Goal: Transaction & Acquisition: Purchase product/service

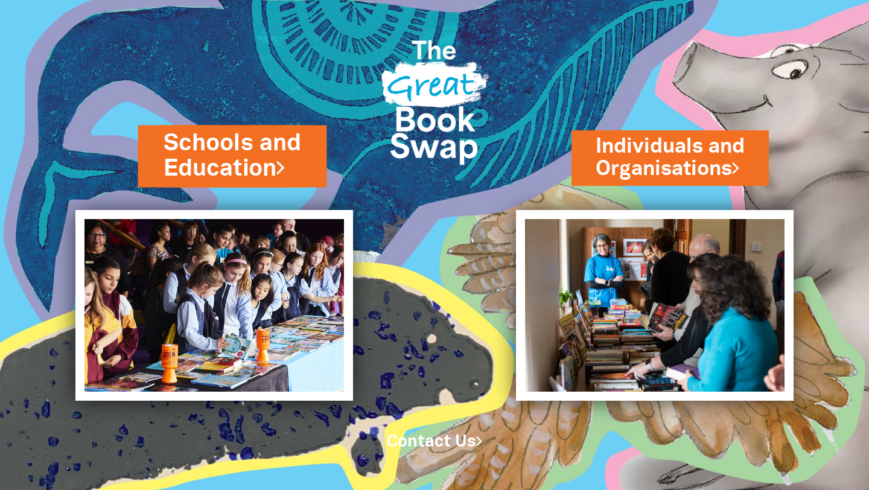
click at [234, 155] on link "Schools and Education" at bounding box center [232, 155] width 138 height 57
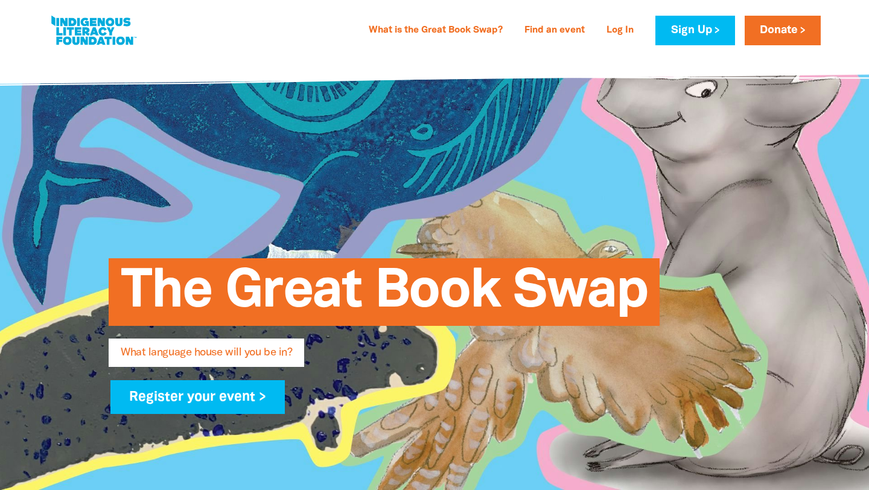
type input "[PERSON_NAME]"
type input "[PERSON_NAME][EMAIL_ADDRESS][PERSON_NAME][DOMAIN_NAME]"
type input "[GEOGRAPHIC_DATA]"
select select "primary-school"
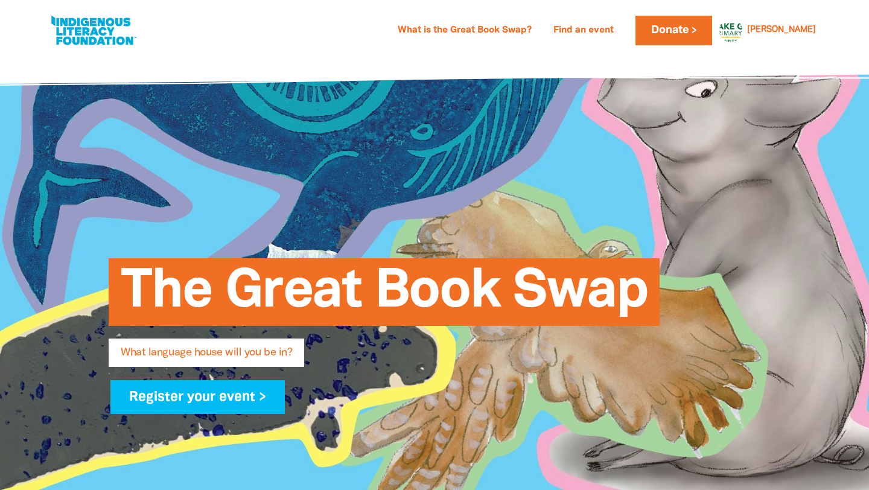
click at [556, 199] on div "The Great Book Swap What language house will you be in? Register your event >" at bounding box center [435, 329] width 688 height 261
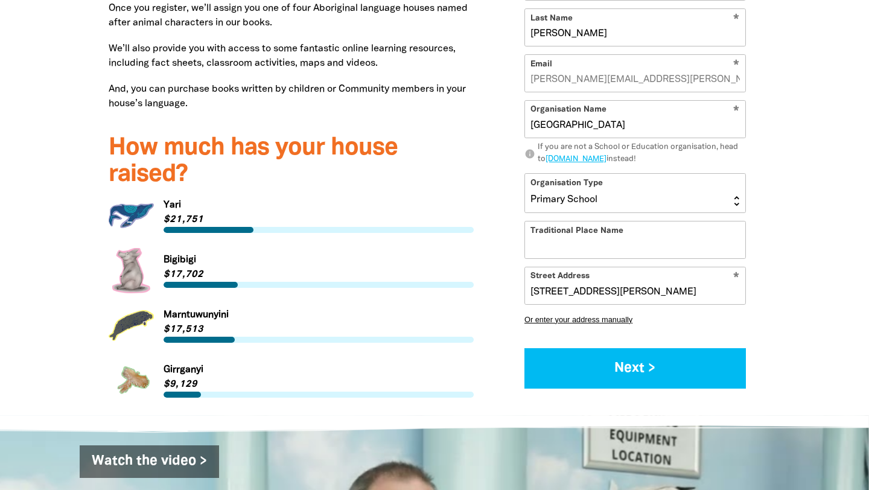
scroll to position [1554, 0]
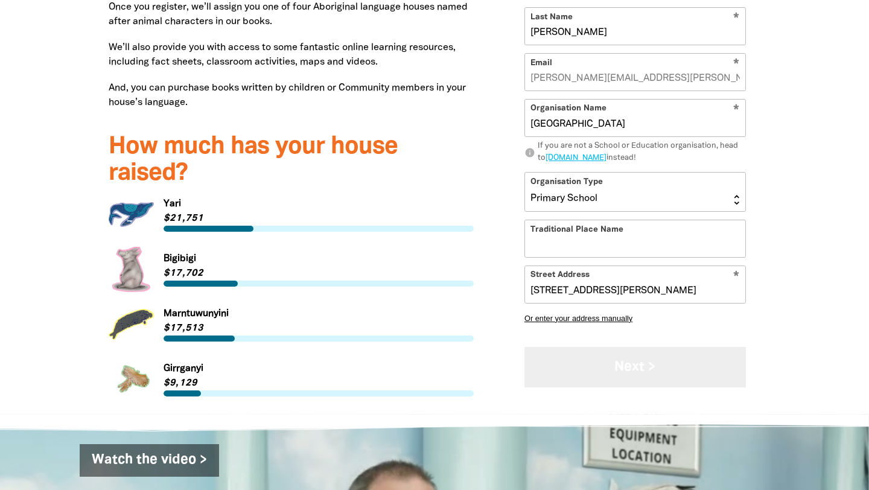
click at [617, 347] on button "Next >" at bounding box center [636, 367] width 222 height 40
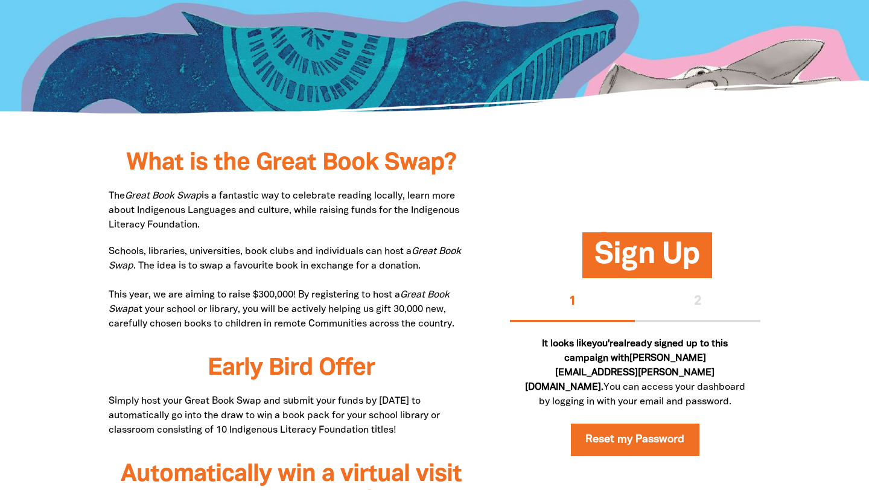
scroll to position [0, 0]
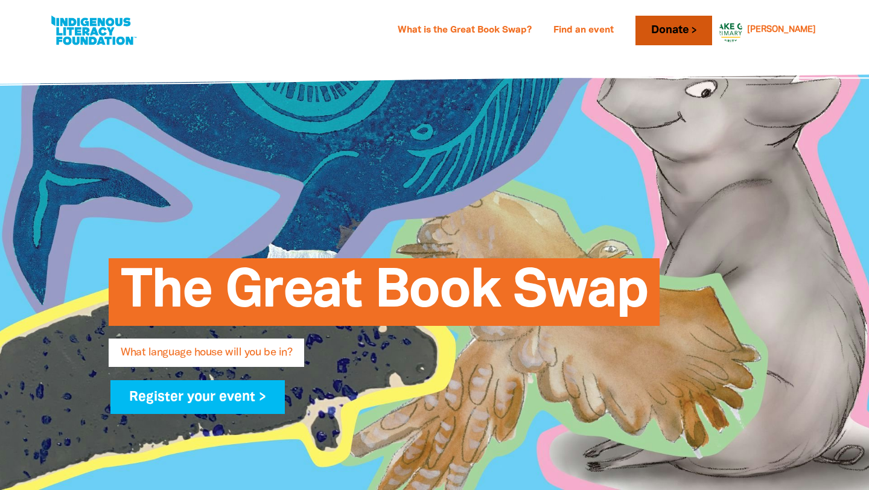
click at [712, 25] on link "Donate" at bounding box center [674, 31] width 76 height 30
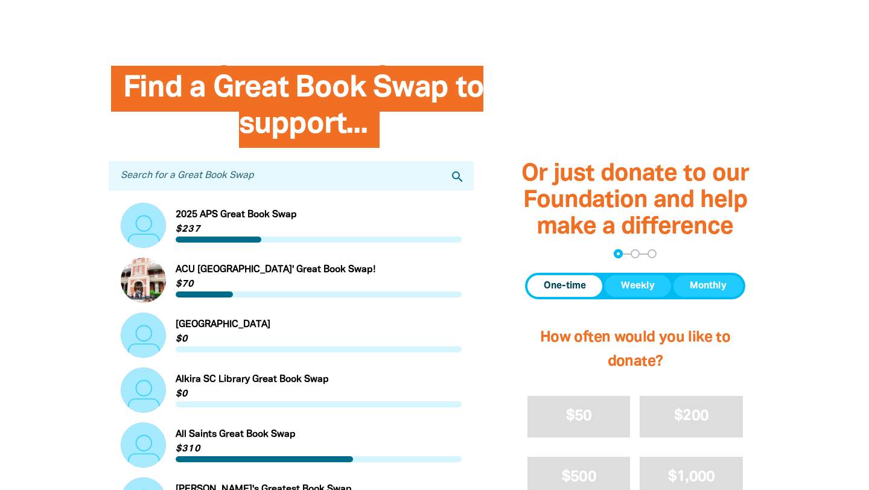
scroll to position [302, 0]
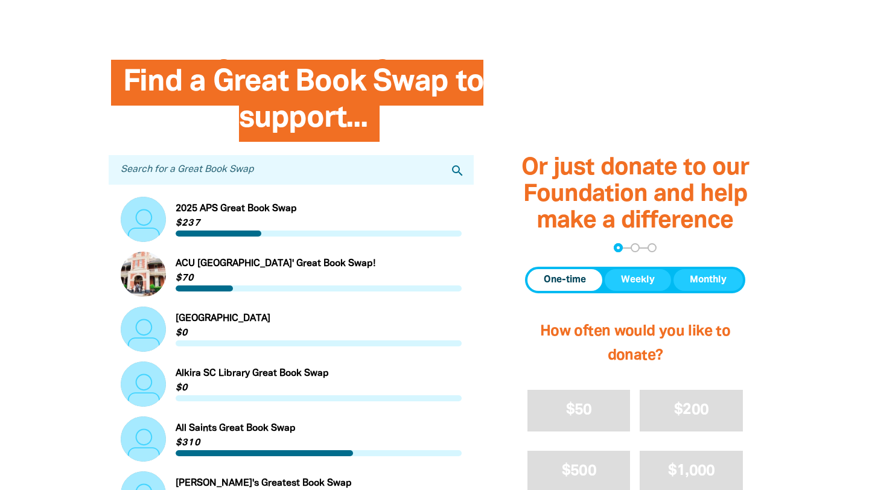
click at [366, 173] on input "Search for a Great Book Swap" at bounding box center [291, 170] width 365 height 30
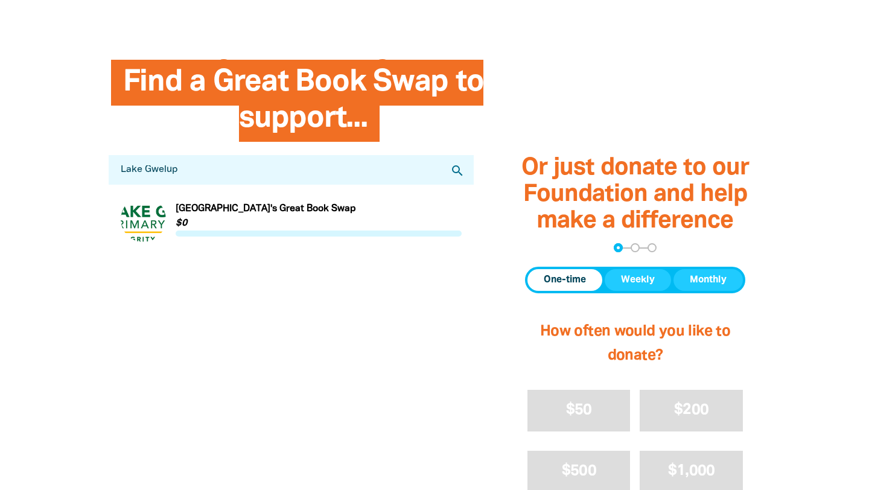
type input "Lake Gwelup"
click at [293, 205] on link "Link to [GEOGRAPHIC_DATA]'s Great Book Swap" at bounding box center [291, 219] width 341 height 45
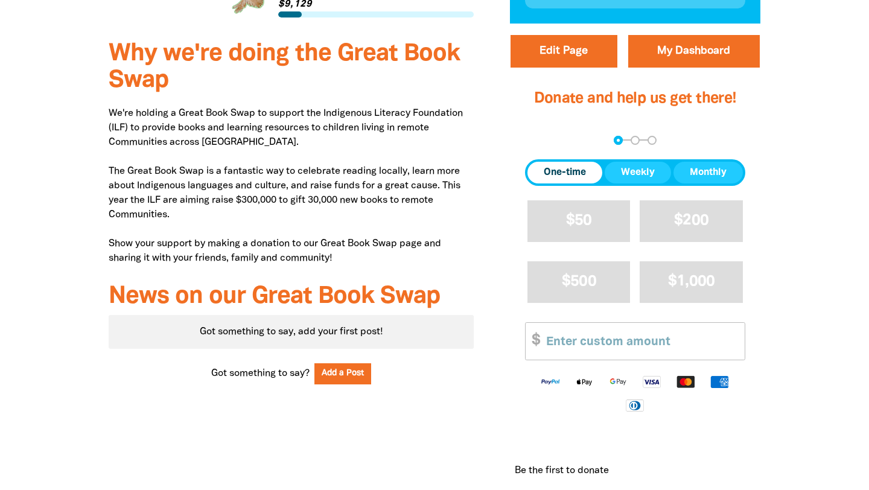
scroll to position [414, 0]
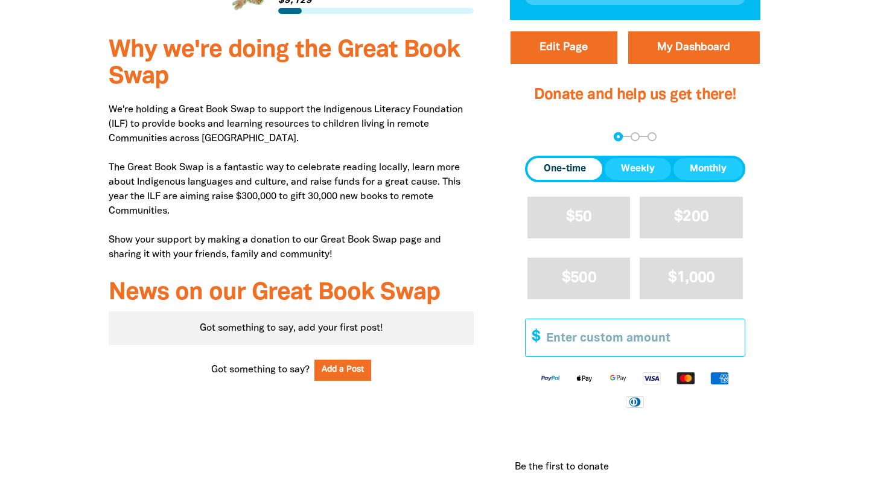
click at [583, 340] on input "Other Amount" at bounding box center [641, 337] width 207 height 37
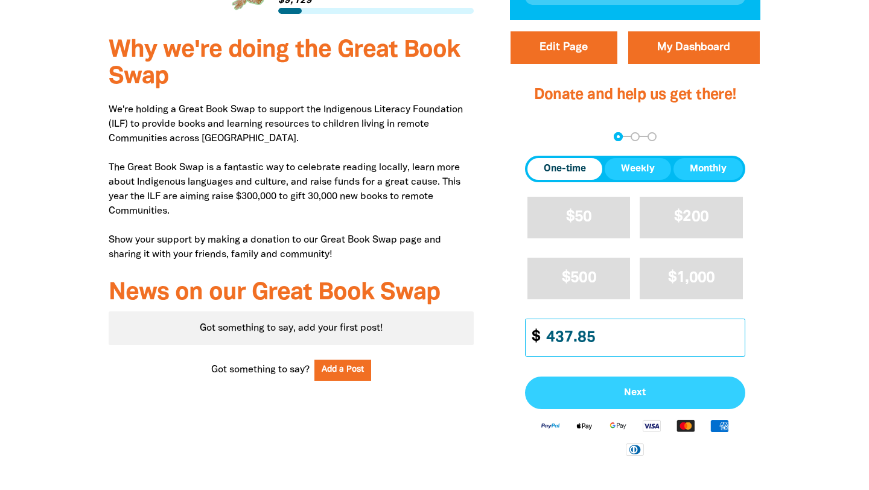
type input "437.85"
click at [628, 395] on span "Next" at bounding box center [635, 393] width 194 height 10
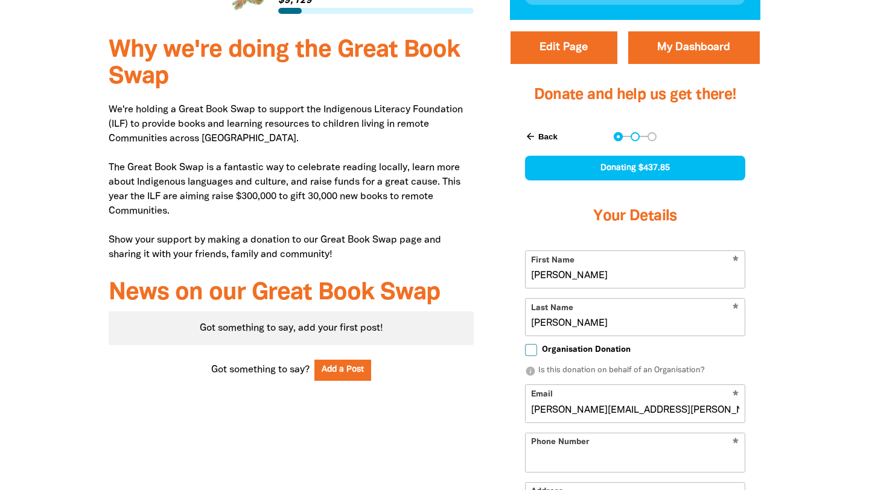
select select "AU"
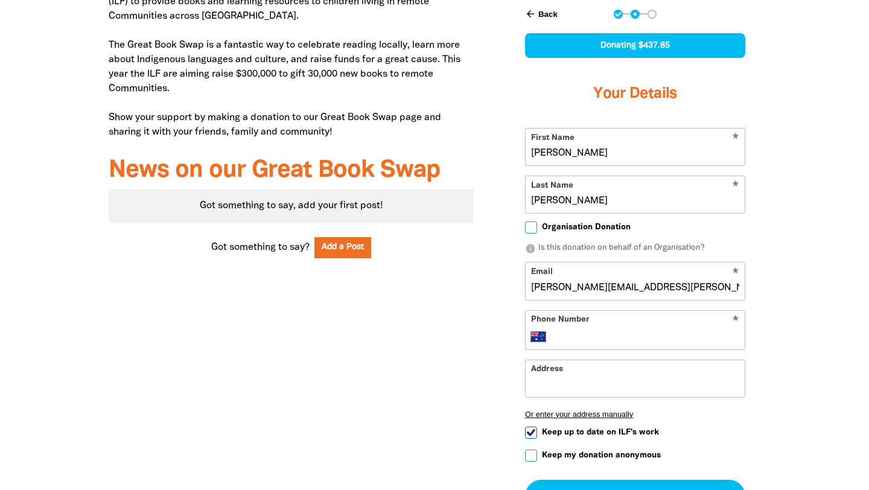
scroll to position [537, 0]
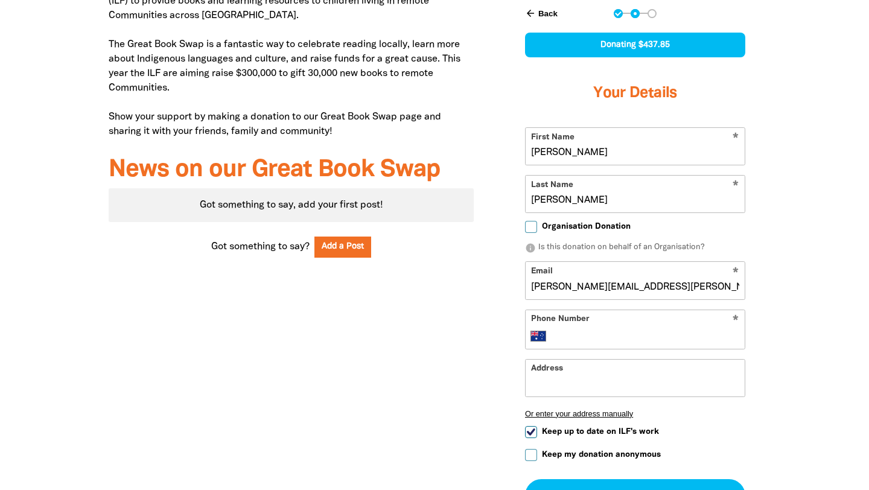
click at [529, 226] on input "Organisation Donation" at bounding box center [531, 227] width 12 height 12
checkbox input "true"
select select "AU"
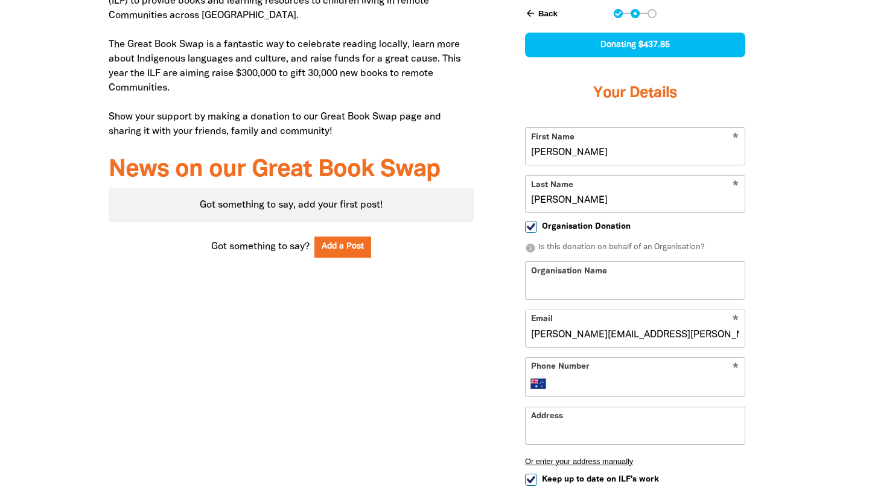
click at [565, 278] on input "Organisation Name" at bounding box center [635, 280] width 219 height 37
type input "[GEOGRAPHIC_DATA]"
click at [808, 230] on div at bounding box center [434, 272] width 869 height 740
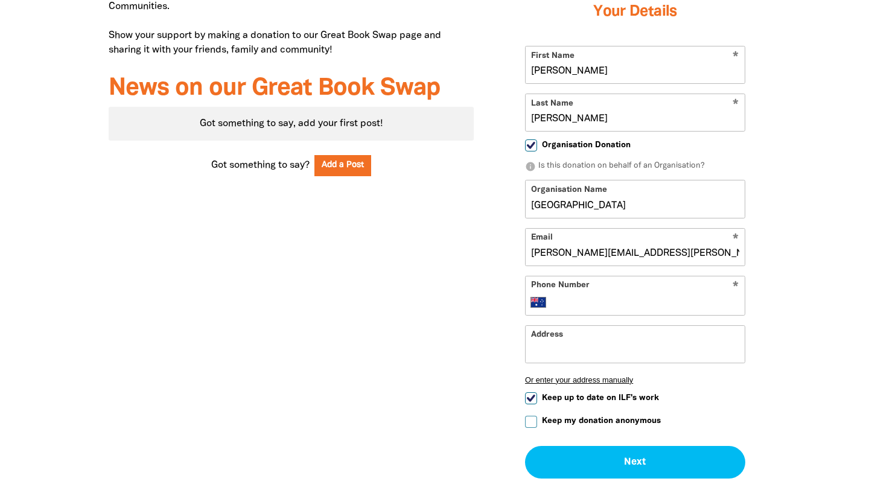
scroll to position [619, 0]
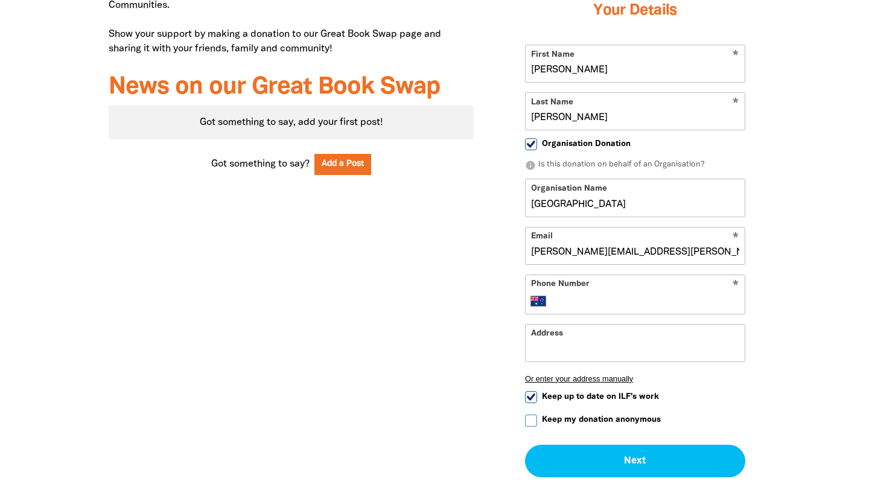
click at [651, 299] on input "Phone Number" at bounding box center [647, 301] width 185 height 14
type input "9"
type input "[PHONE_NUMBER]"
click at [635, 349] on input "Address" at bounding box center [635, 343] width 219 height 37
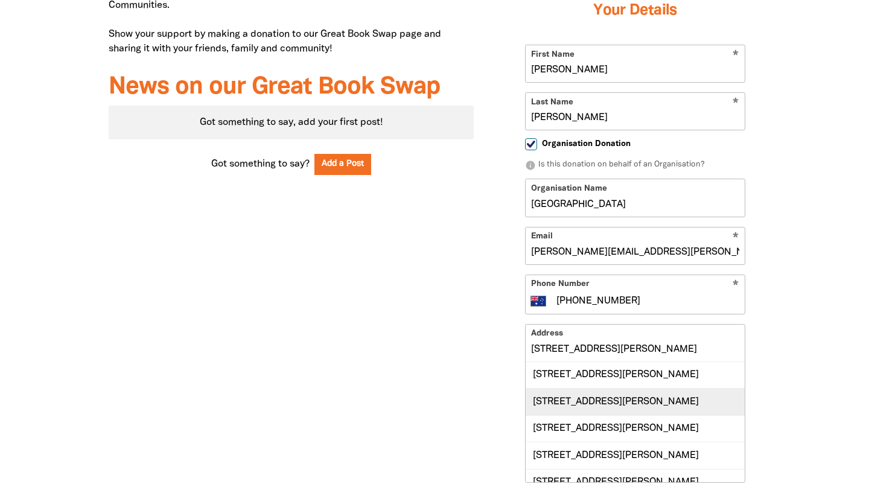
click at [634, 403] on div "[STREET_ADDRESS][PERSON_NAME]" at bounding box center [635, 401] width 219 height 27
type input "[STREET_ADDRESS][PERSON_NAME]"
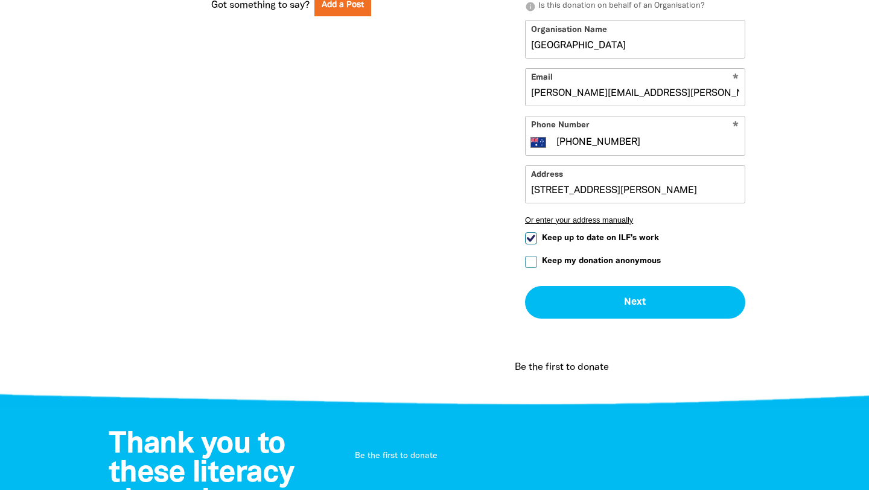
scroll to position [779, 0]
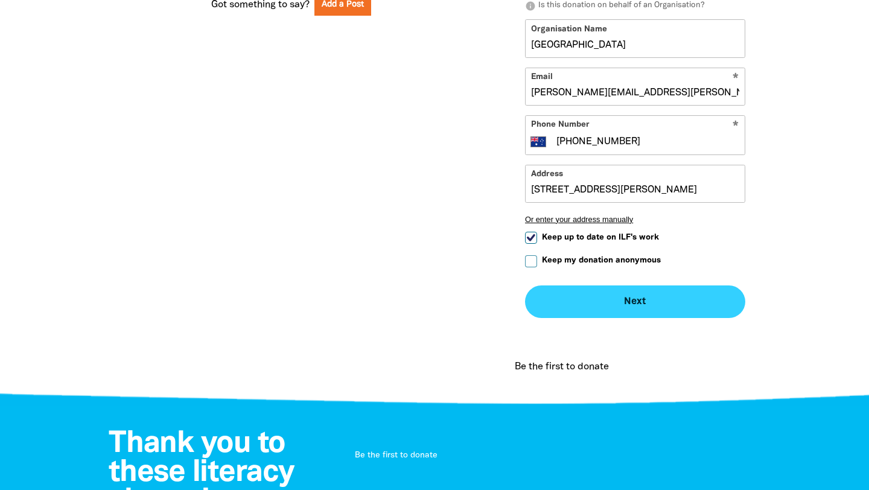
click at [636, 305] on button "Next chevron_right" at bounding box center [635, 302] width 220 height 33
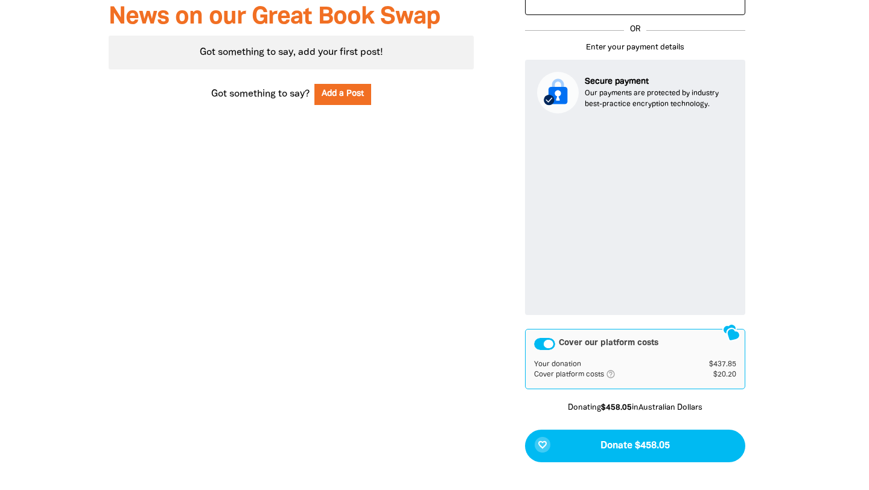
scroll to position [694, 0]
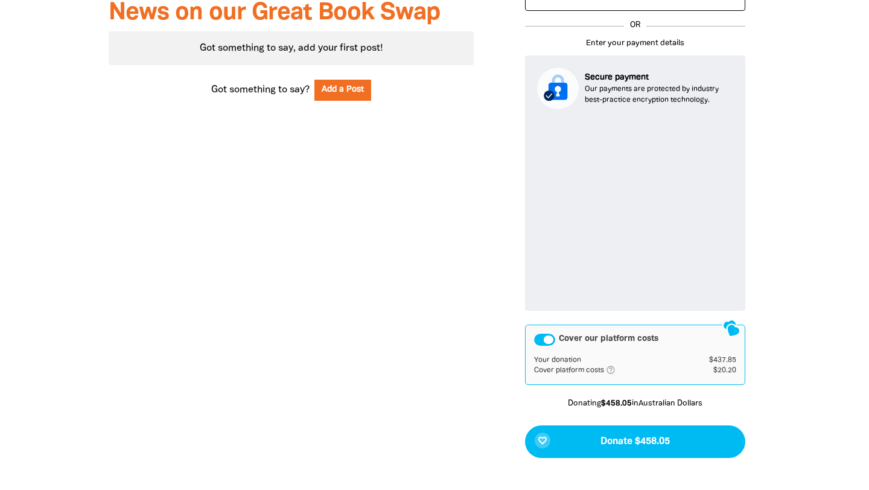
click at [548, 340] on div "Cover our platform costs" at bounding box center [544, 340] width 21 height 12
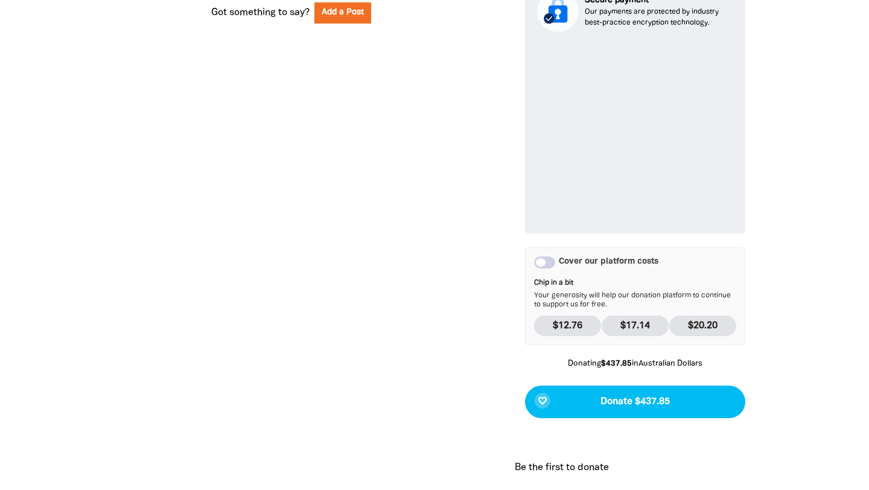
scroll to position [772, 0]
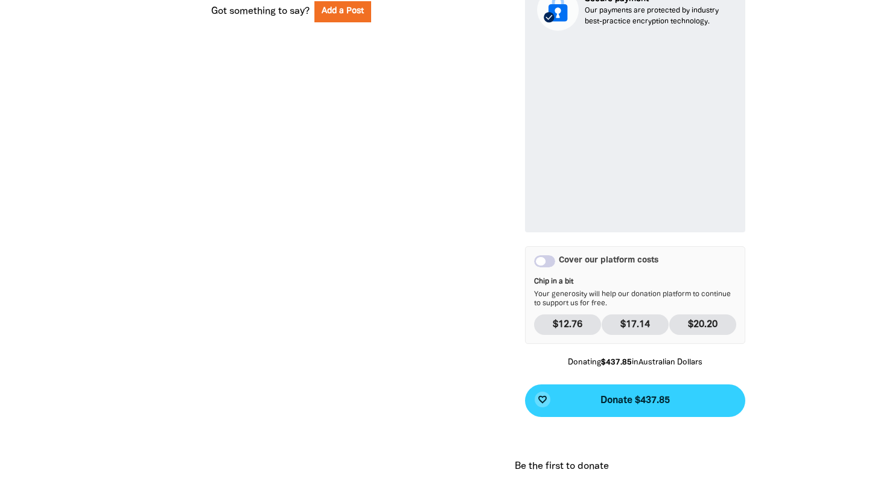
click at [653, 400] on span "Donate $437.85" at bounding box center [635, 401] width 69 height 10
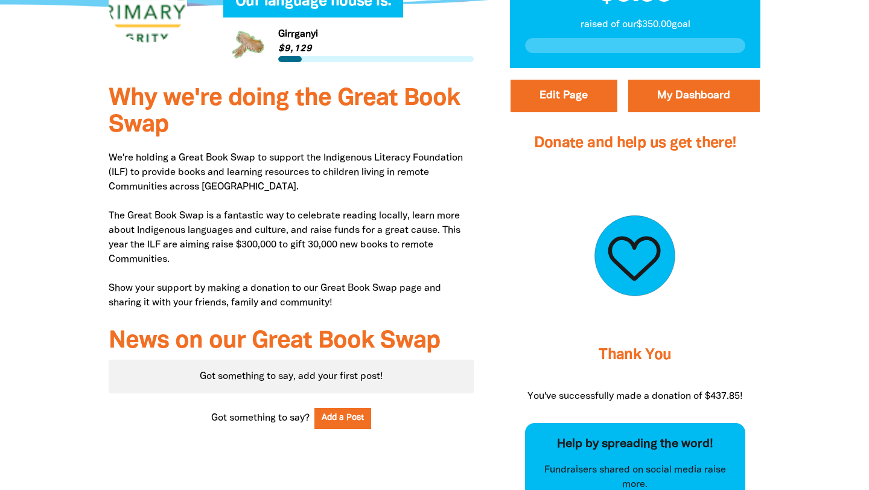
scroll to position [358, 0]
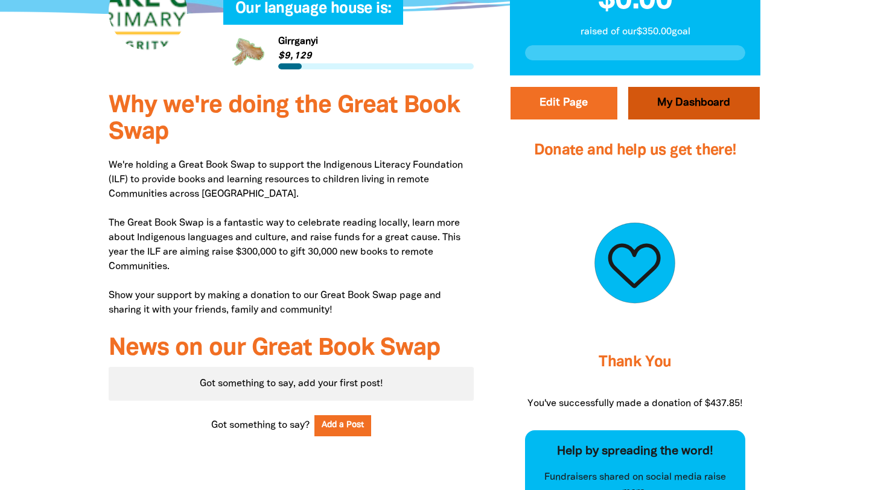
click at [695, 116] on link "My Dashboard" at bounding box center [694, 103] width 132 height 33
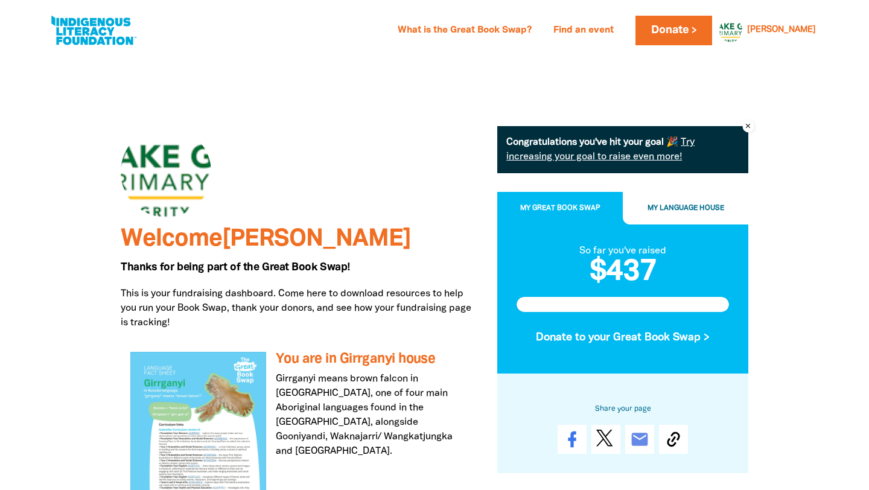
click at [86, 23] on link at bounding box center [93, 30] width 91 height 37
select select "primary-school"
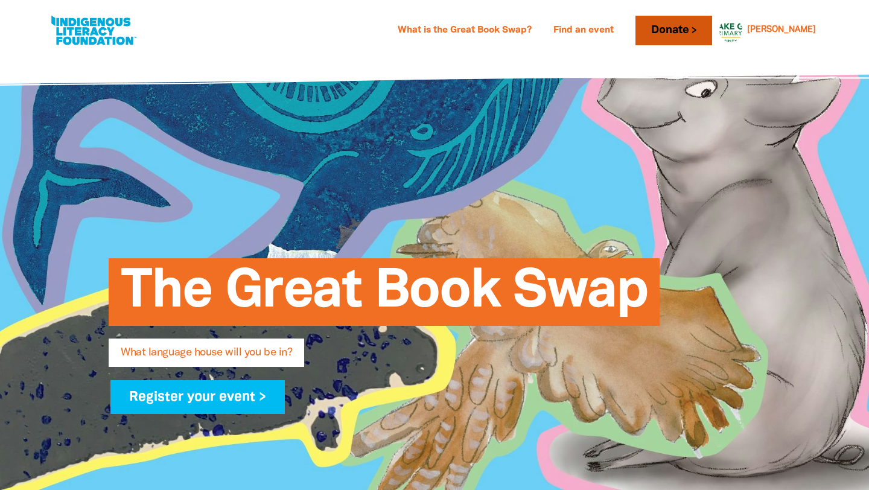
click at [712, 24] on link "Donate" at bounding box center [674, 31] width 76 height 30
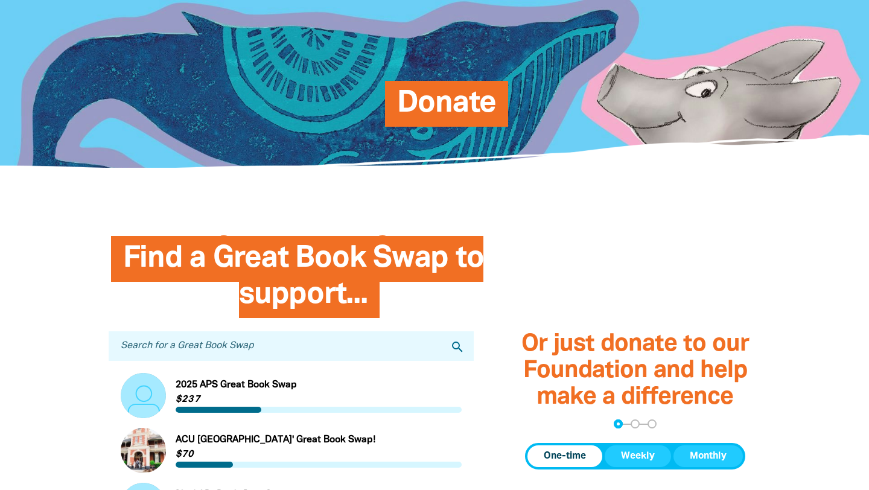
scroll to position [129, 0]
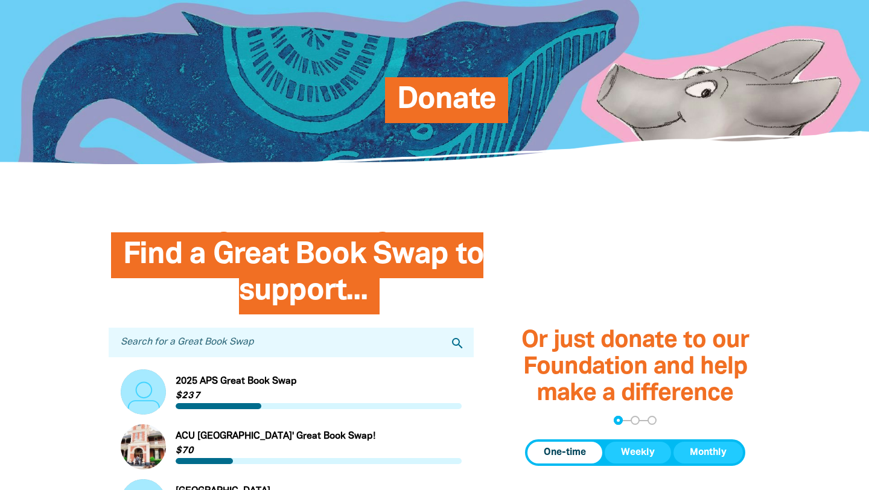
click at [167, 343] on input "Search for a Great Book Swap" at bounding box center [291, 343] width 365 height 30
type input "[GEOGRAPHIC_DATA]"
